Goal: Navigation & Orientation: Find specific page/section

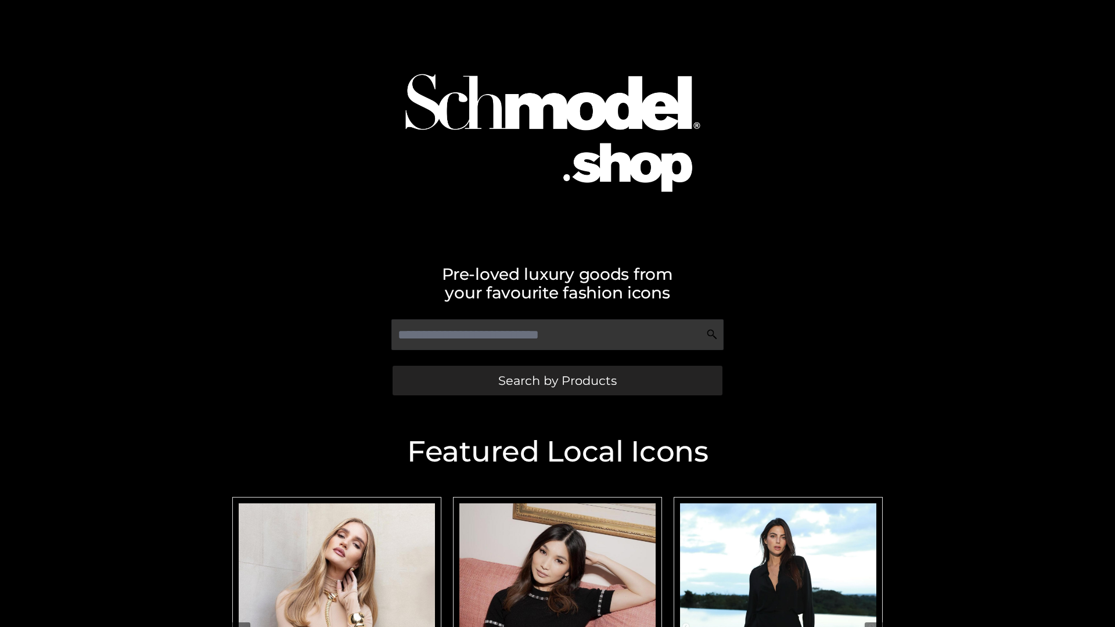
click at [557, 380] on span "Search by Products" at bounding box center [557, 381] width 118 height 12
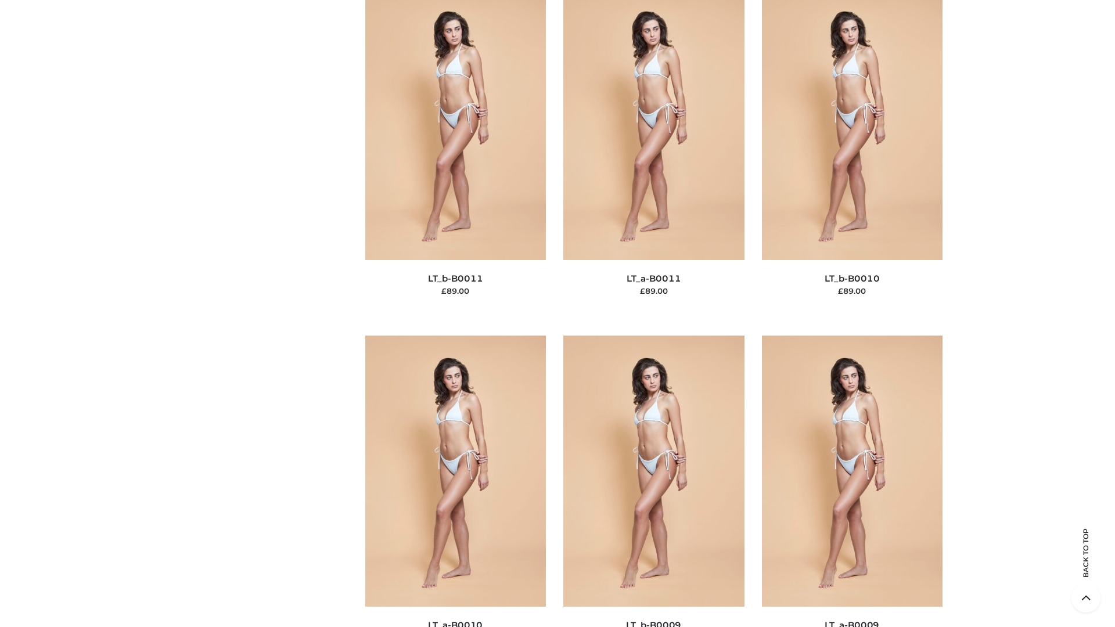
scroll to position [5215, 0]
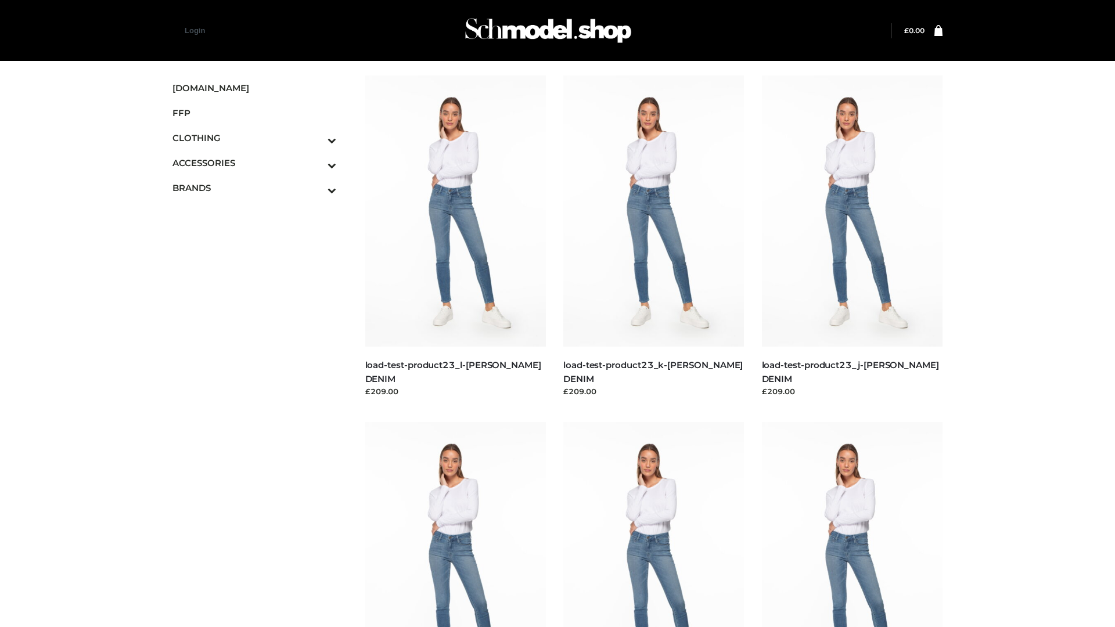
scroll to position [1018, 0]
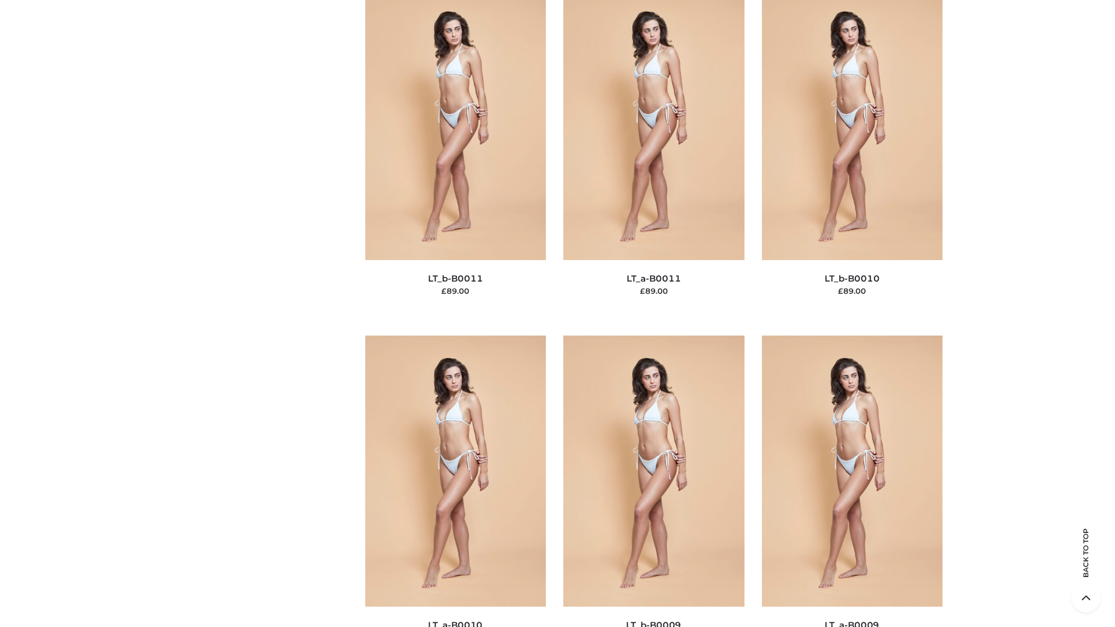
scroll to position [5215, 0]
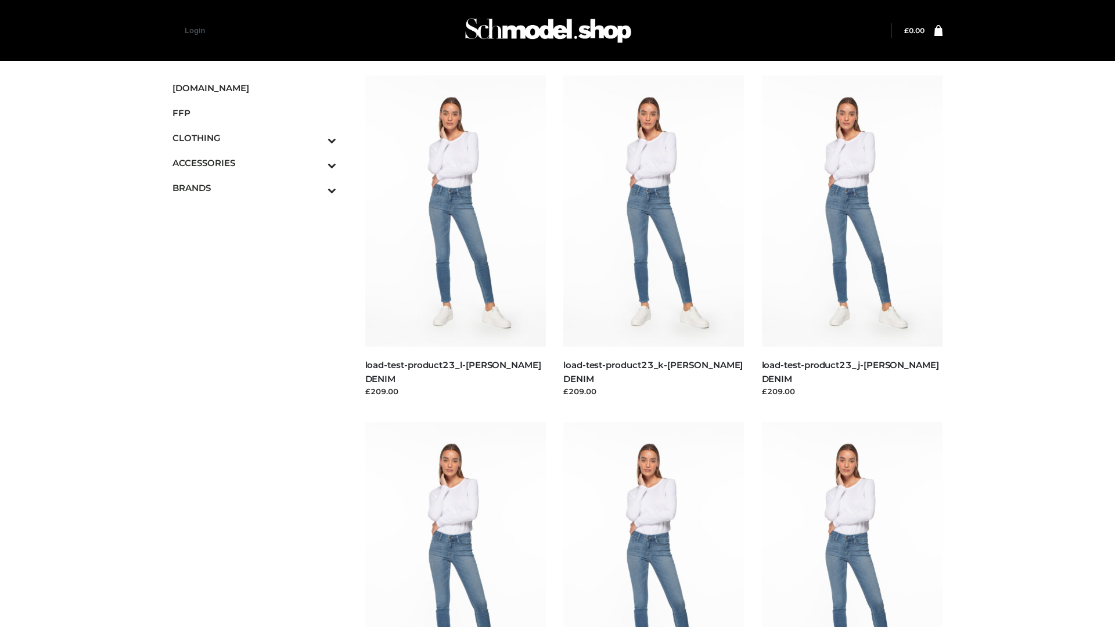
scroll to position [1018, 0]
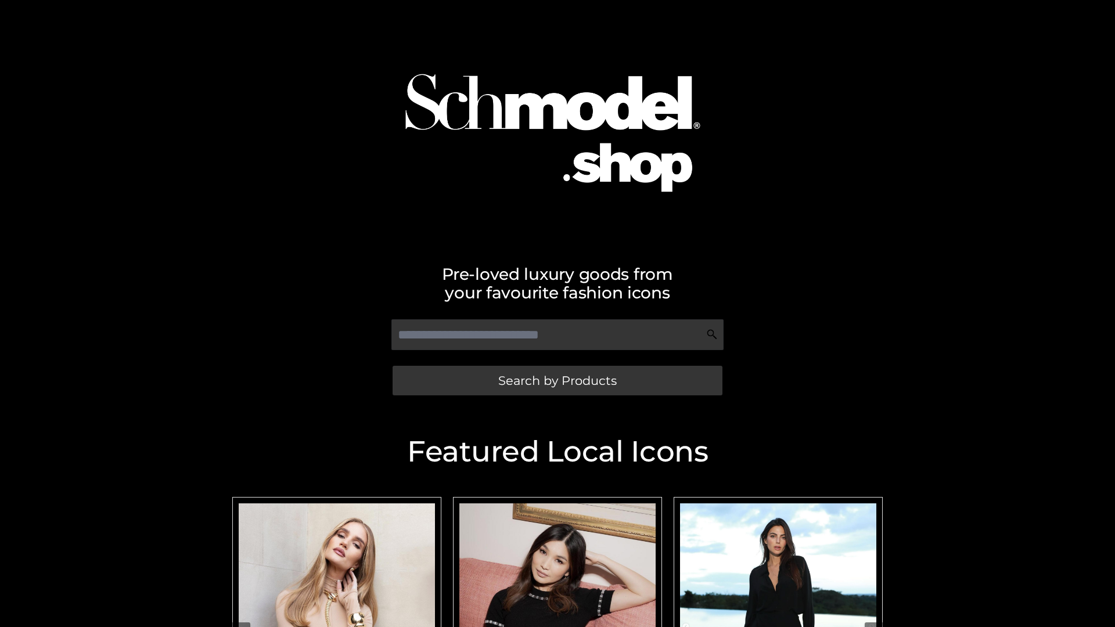
click at [557, 380] on span "Search by Products" at bounding box center [557, 381] width 118 height 12
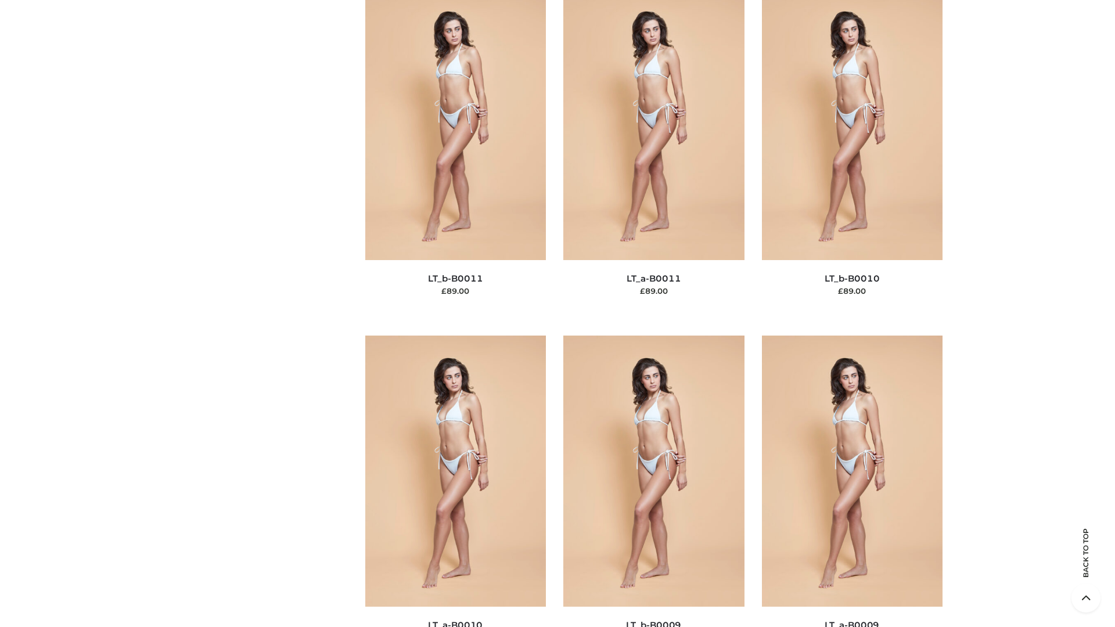
scroll to position [5215, 0]
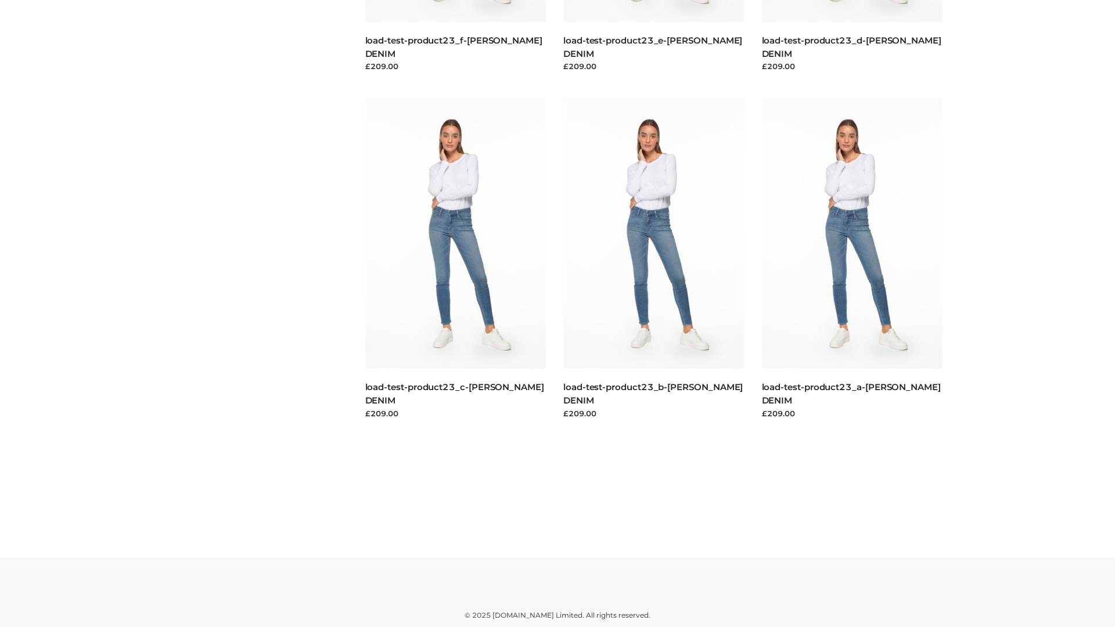
scroll to position [1018, 0]
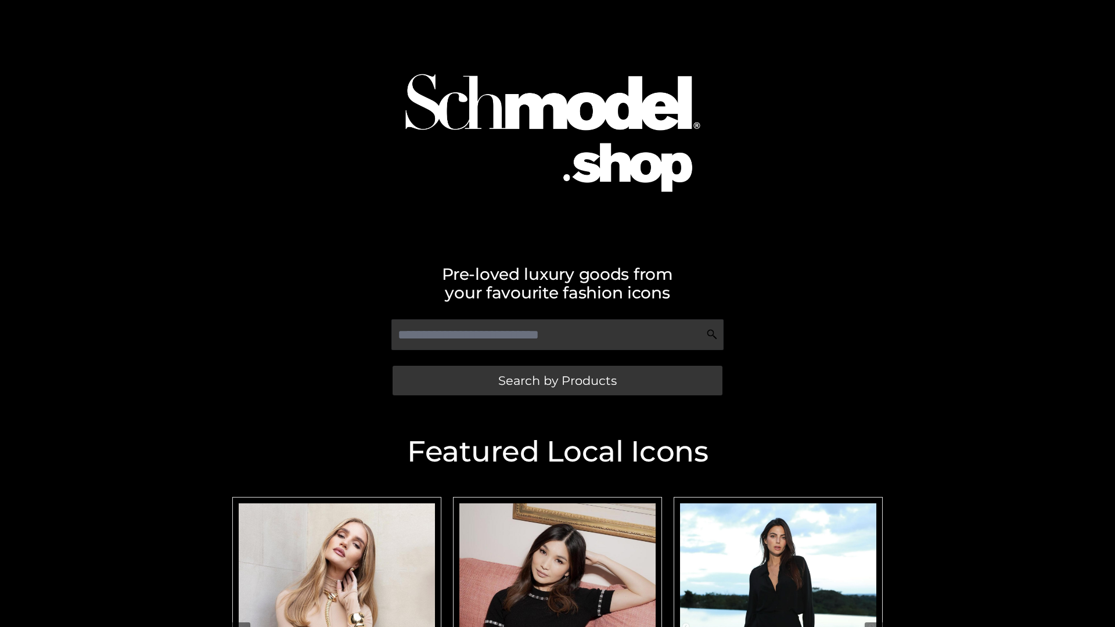
click at [557, 380] on span "Search by Products" at bounding box center [557, 381] width 118 height 12
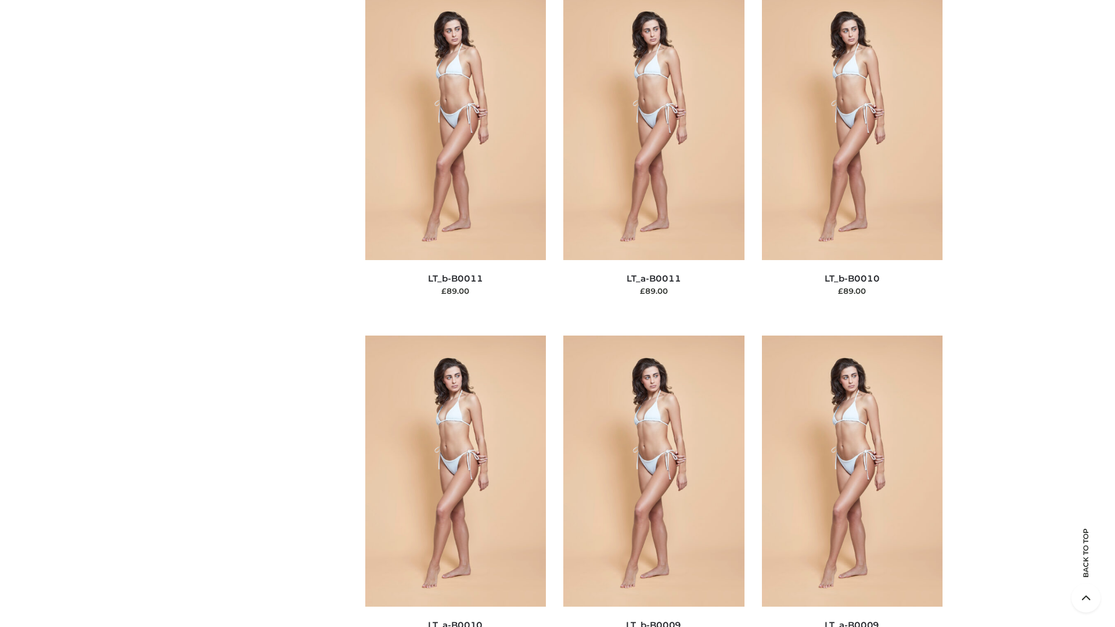
scroll to position [5215, 0]
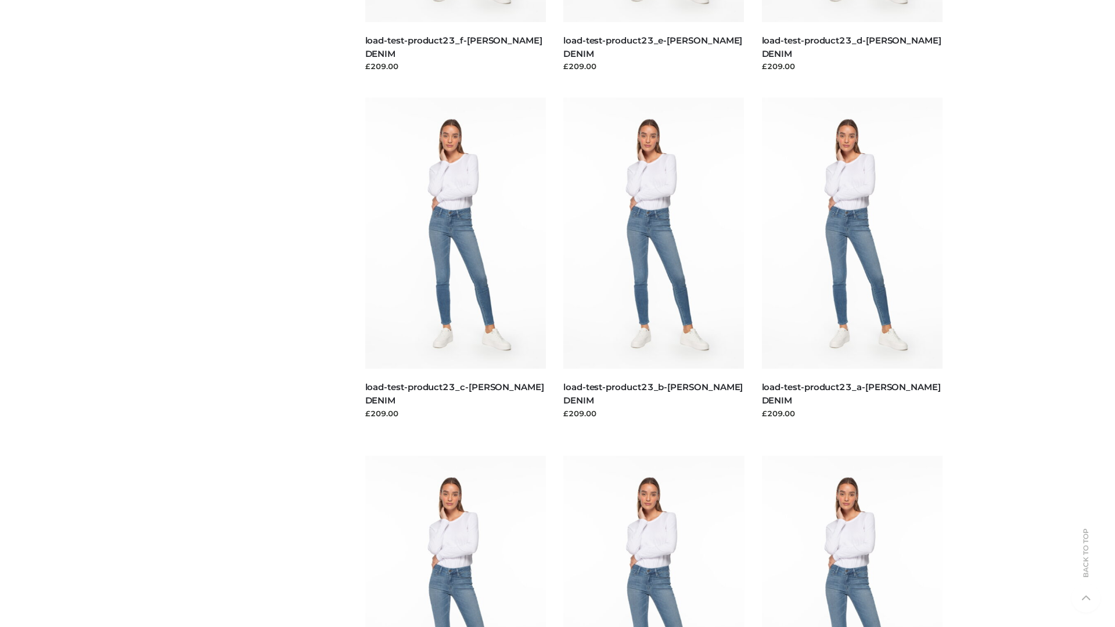
scroll to position [1018, 0]
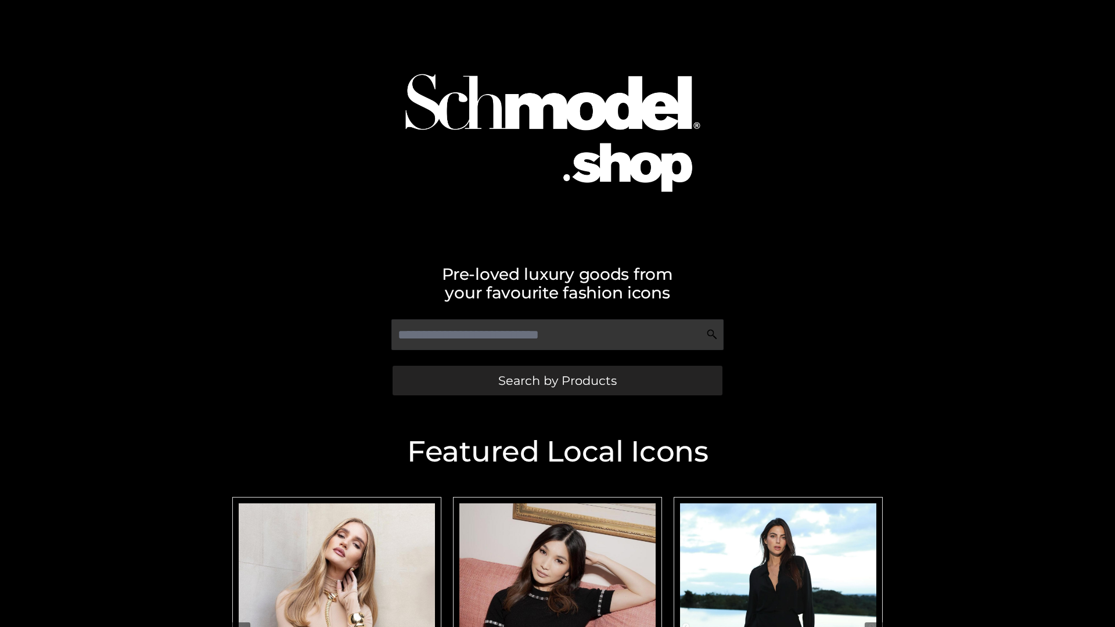
click at [557, 380] on span "Search by Products" at bounding box center [557, 381] width 118 height 12
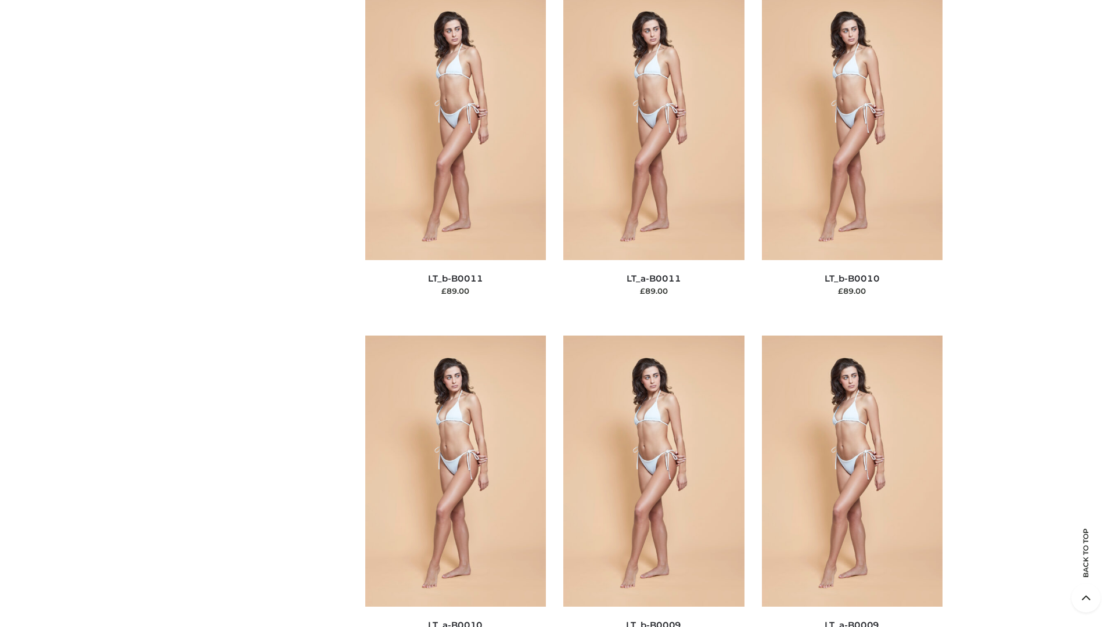
scroll to position [5215, 0]
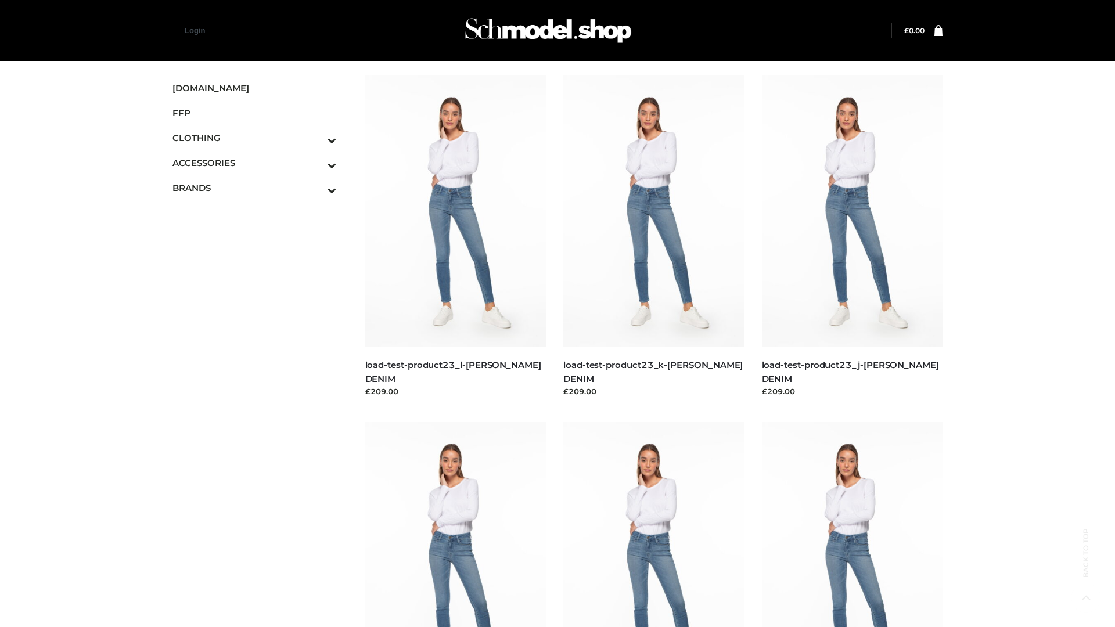
scroll to position [1018, 0]
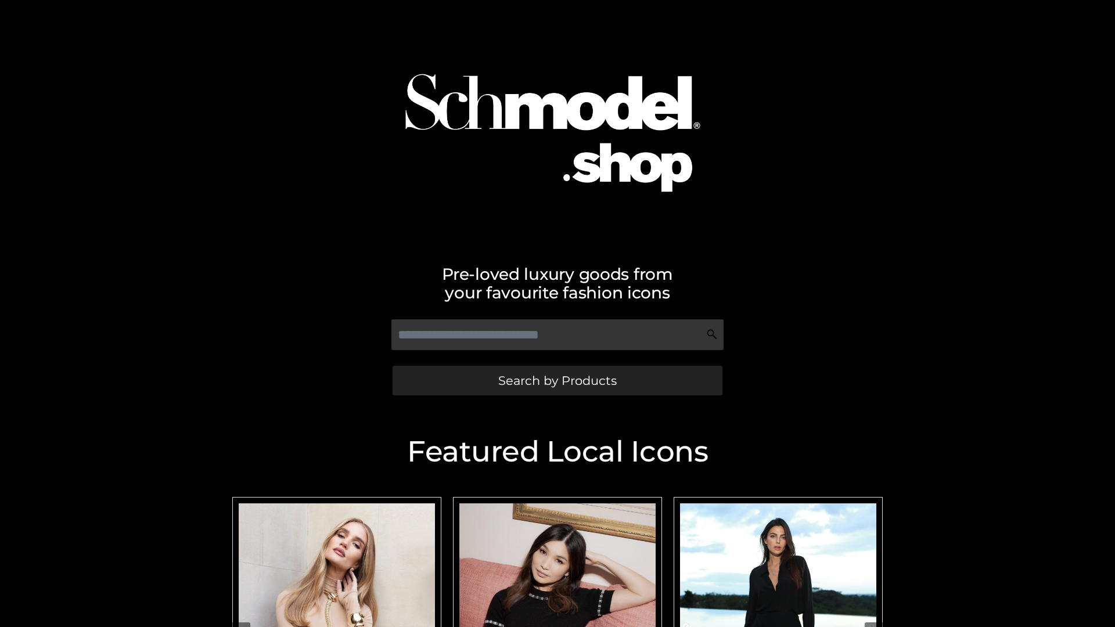
click at [557, 380] on span "Search by Products" at bounding box center [557, 381] width 118 height 12
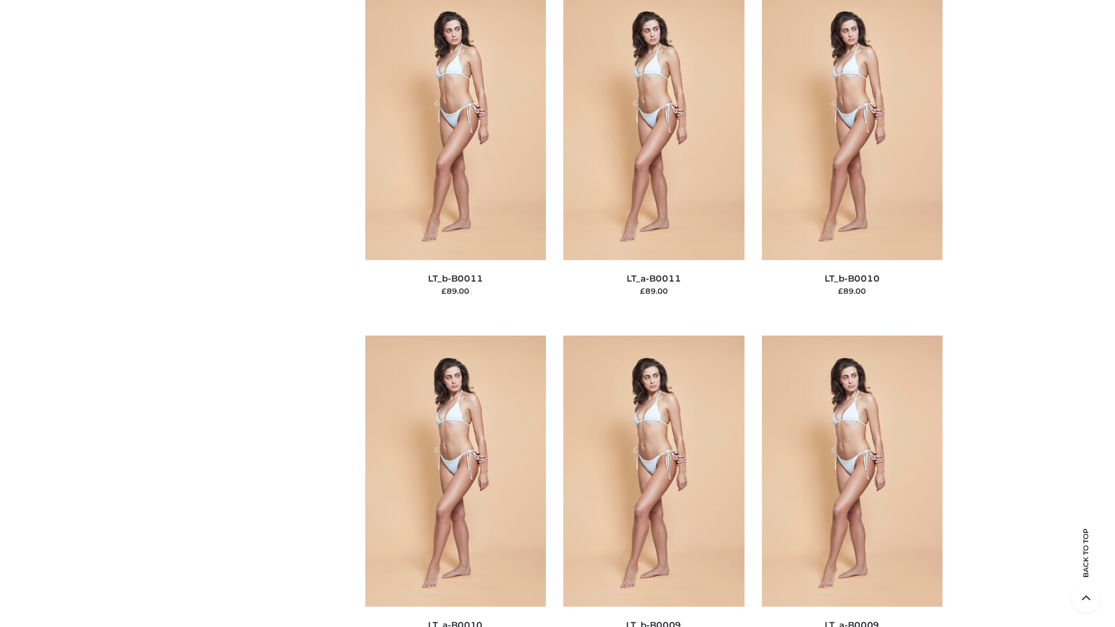
scroll to position [5215, 0]
